Goal: Book appointment/travel/reservation

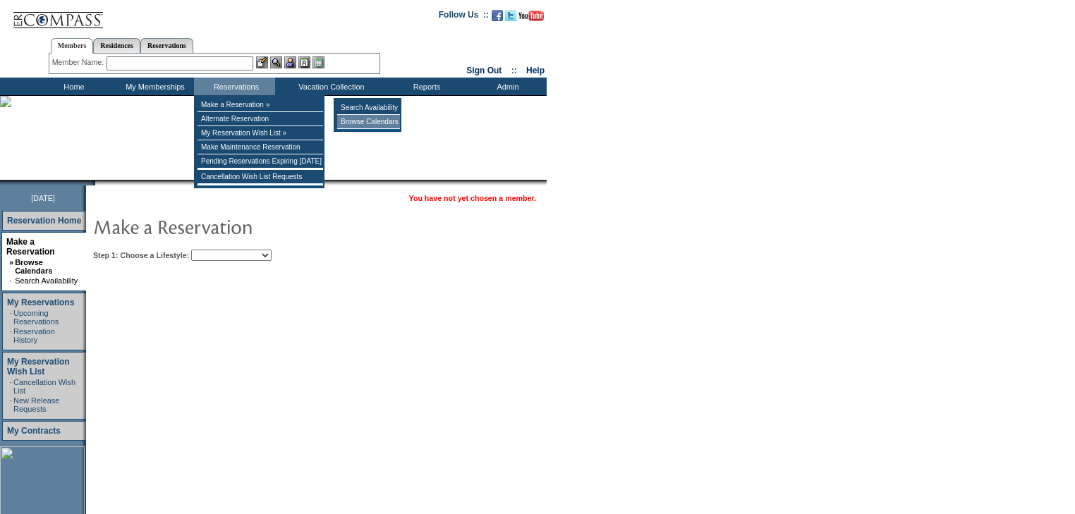
click at [367, 118] on td "Browse Calendars" at bounding box center [368, 122] width 63 height 14
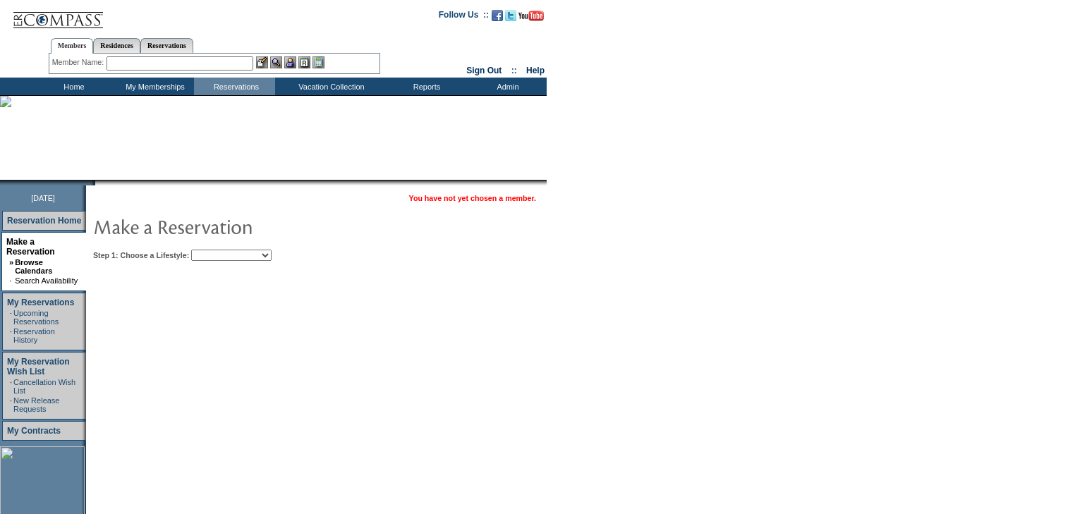
click at [271, 257] on select "Beach Leisure Metropolitan Mountain OIAL for Adventure OIAL for Couples OIAL fo…" at bounding box center [231, 255] width 80 height 11
select select "Beach"
click at [215, 250] on select "Beach Leisure Metropolitan Mountain OIAL for Adventure OIAL for Couples OIAL fo…" at bounding box center [231, 255] width 80 height 11
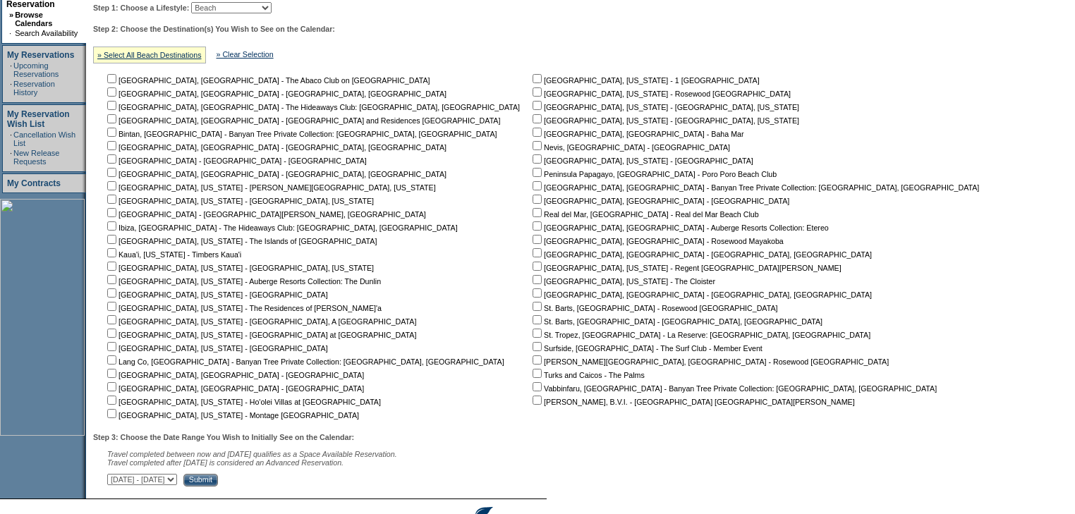
scroll to position [282, 0]
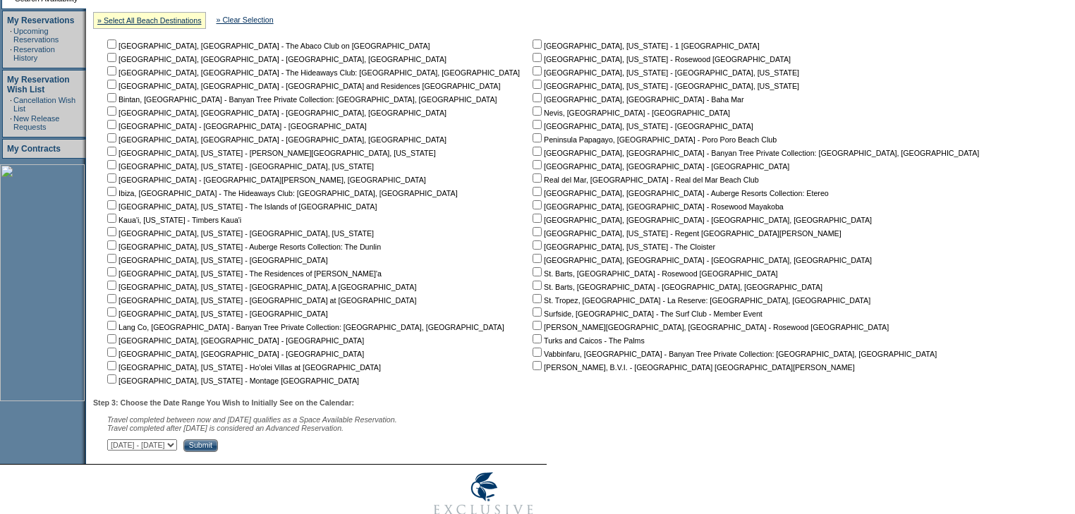
click at [116, 178] on input "checkbox" at bounding box center [111, 177] width 9 height 9
checkbox input "true"
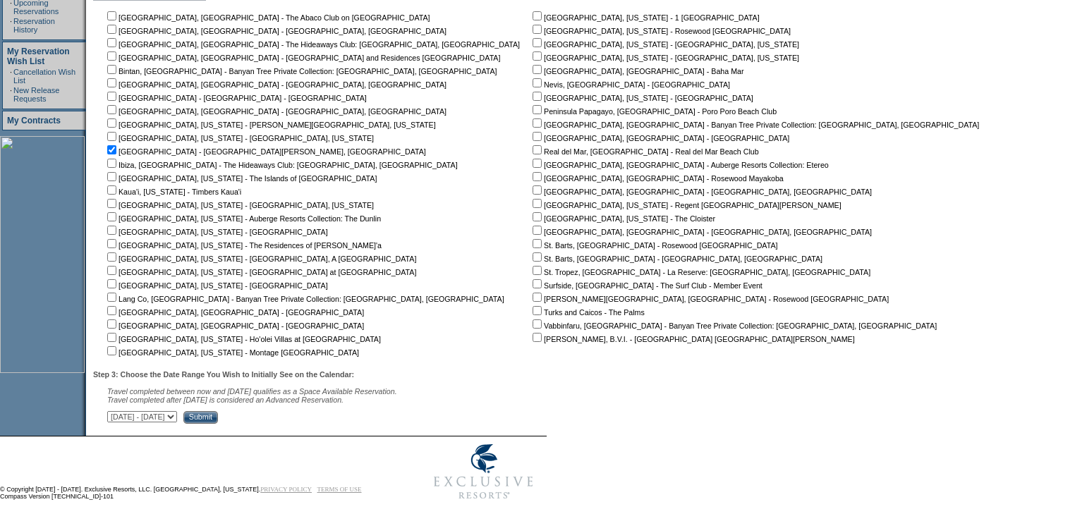
scroll to position [326, 0]
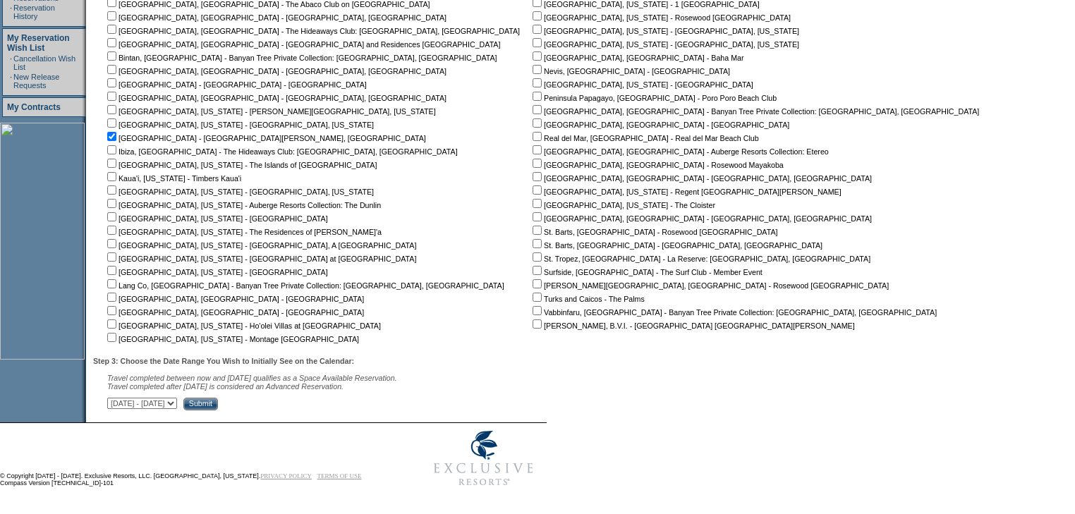
click at [177, 405] on select "October 2, 2025 - November 16, 2025 November 17, 2025 - December 31, 2025 Janua…" at bounding box center [142, 403] width 70 height 11
select select "2/15/2026|3/31/2026"
click at [114, 398] on select "October 2, 2025 - November 16, 2025 November 17, 2025 - December 31, 2025 Janua…" at bounding box center [142, 403] width 70 height 11
click at [218, 403] on input "Submit" at bounding box center [200, 404] width 35 height 13
